Goal: Find specific page/section: Find specific page/section

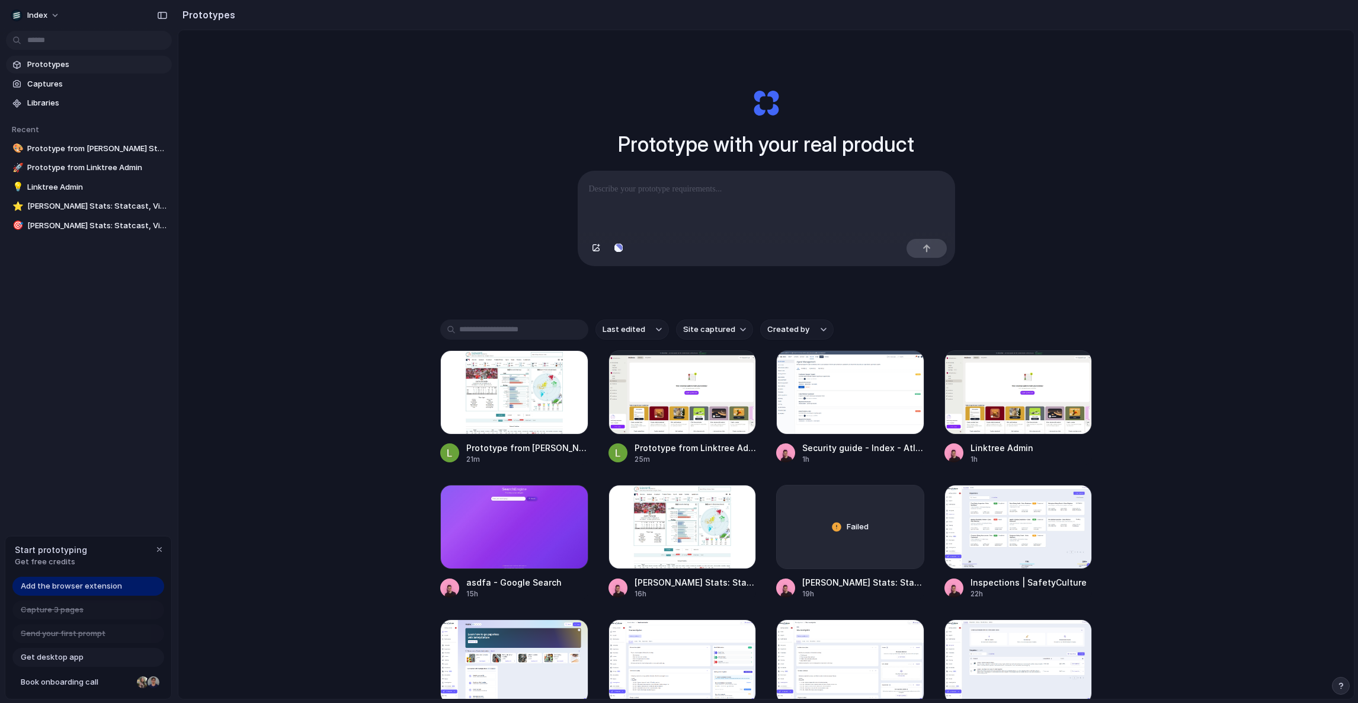
click at [470, 204] on div "Prototype with your real product Clone web app Clone screenshot Start from exis…" at bounding box center [765, 395] width 1175 height 731
drag, startPoint x: 417, startPoint y: 149, endPoint x: 397, endPoint y: 446, distance: 297.5
click at [401, 444] on div "Prototype with your real product Clone web app Clone screenshot Start from exis…" at bounding box center [765, 395] width 1175 height 731
click at [397, 446] on div "Prototype with your real product Clone web app Clone screenshot Start from exis…" at bounding box center [765, 395] width 1175 height 731
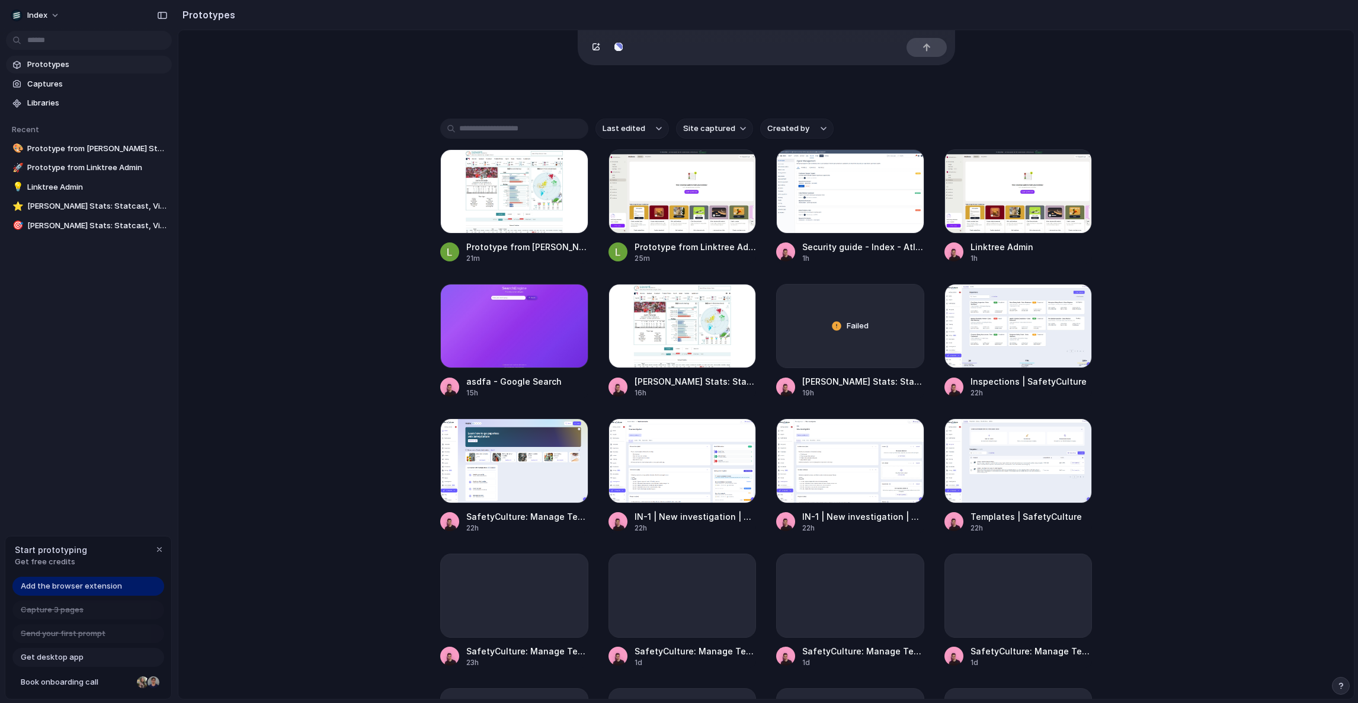
scroll to position [483, 0]
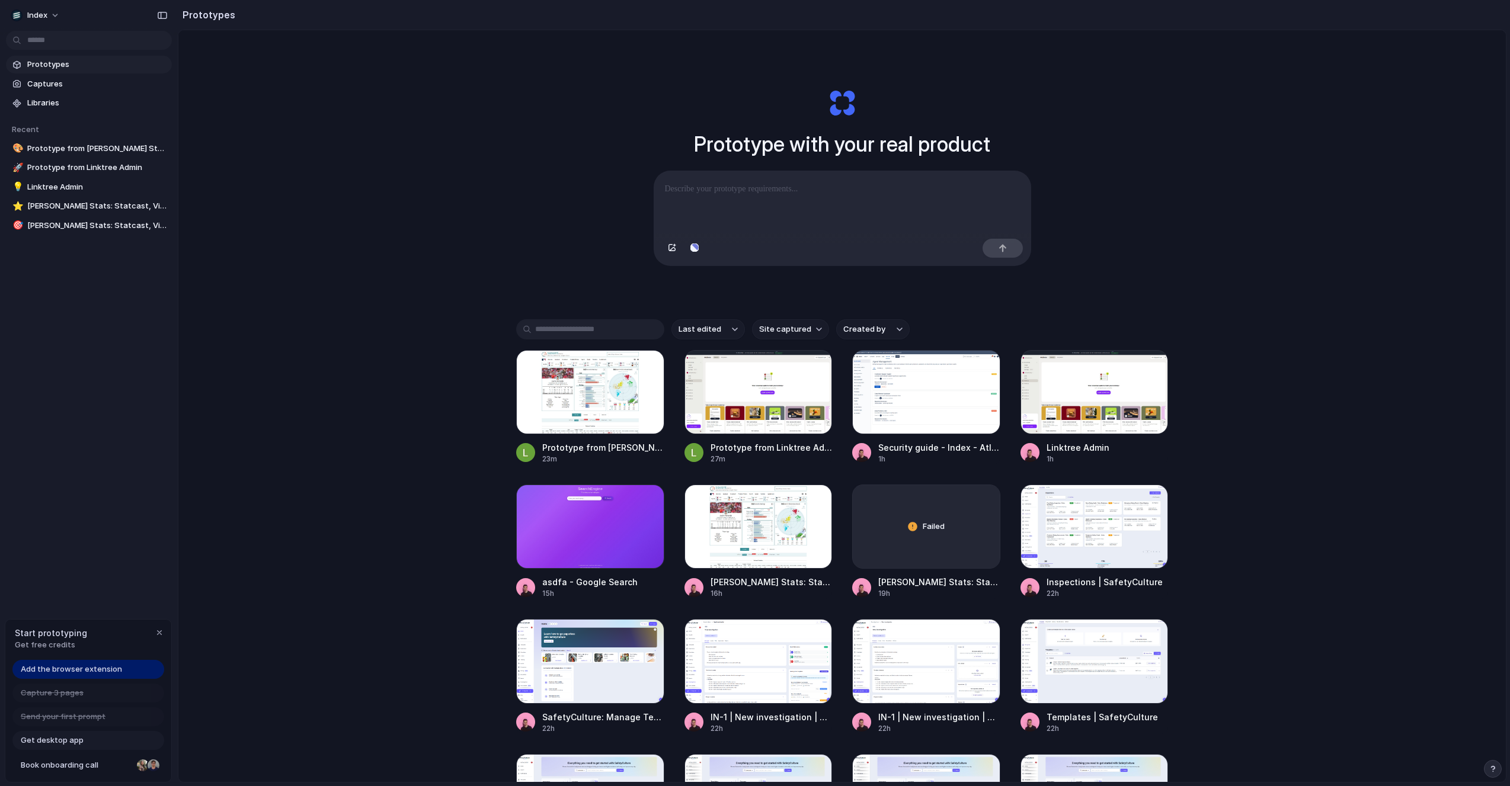
click at [387, 336] on div "Prototype with your real product Clone web app Clone screenshot Start from exis…" at bounding box center [841, 437] width 1327 height 815
click at [597, 170] on div "Prototype with your real product Clone web app Clone screenshot Start from exis…" at bounding box center [841, 437] width 1327 height 815
click at [1327, 165] on div "Prototype with your real product Clone web app Clone screenshot Start from exis…" at bounding box center [841, 437] width 1327 height 815
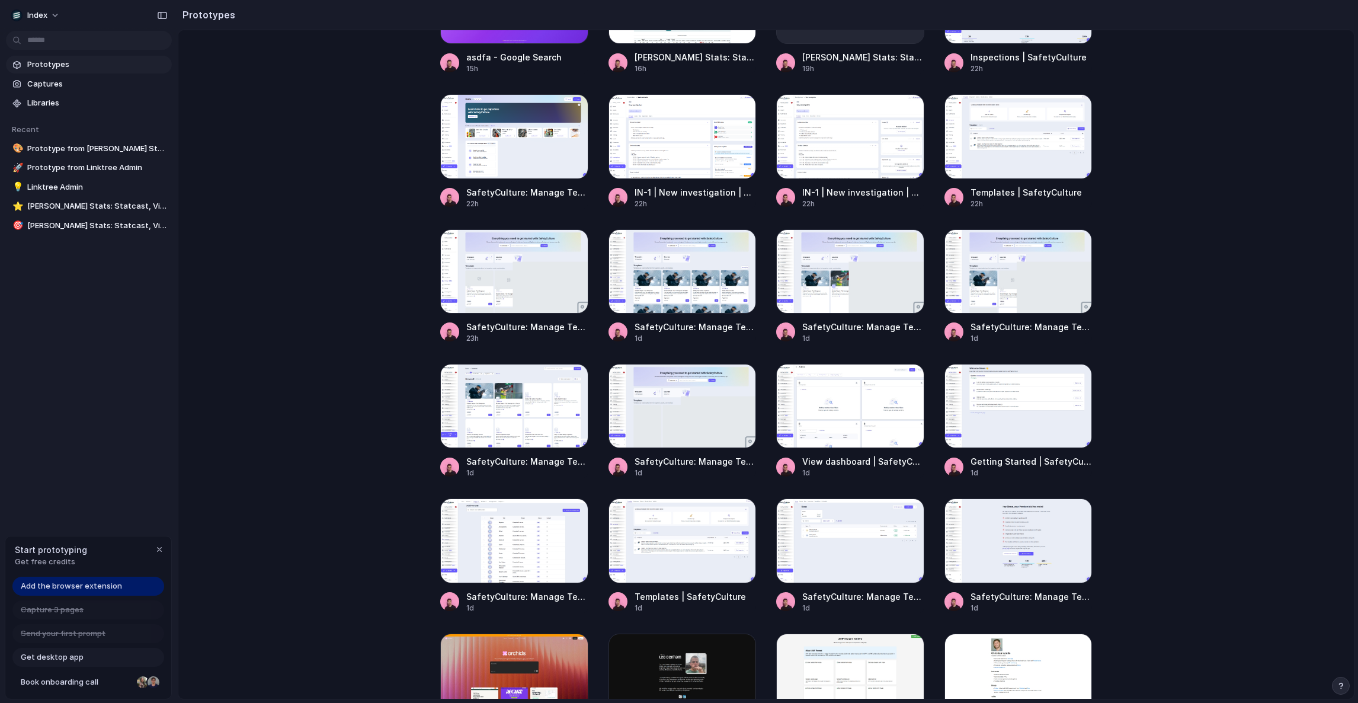
scroll to position [929, 0]
